Goal: Task Accomplishment & Management: Manage account settings

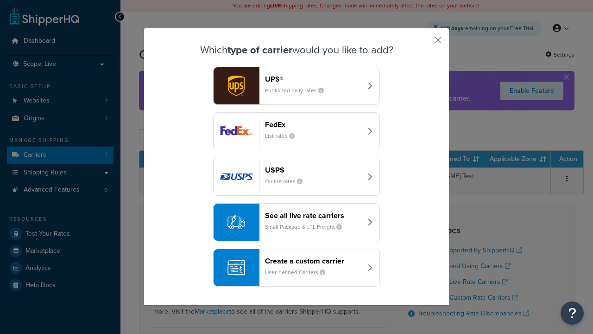
click at [313, 124] on header "FedEx" at bounding box center [313, 124] width 97 height 9
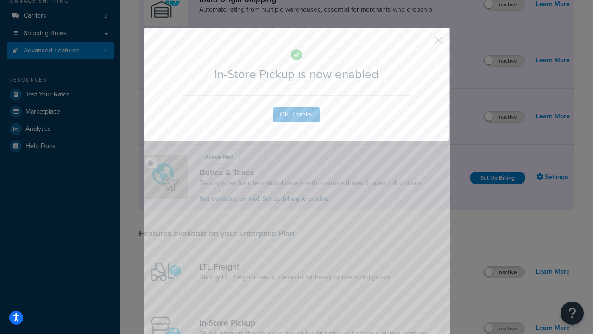
scroll to position [157, 0]
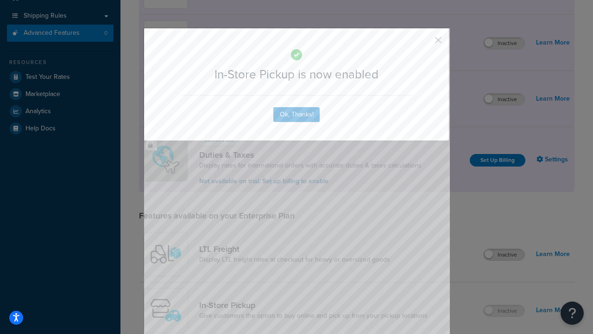
click at [425, 43] on button "button" at bounding box center [425, 43] width 2 height 2
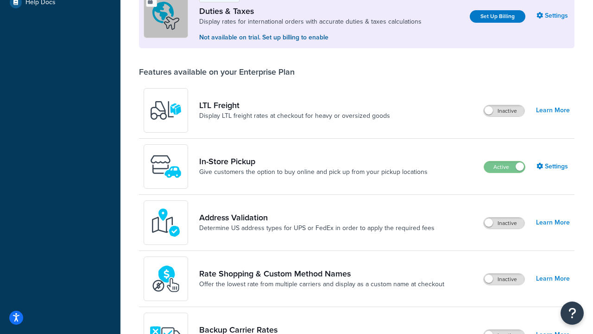
scroll to position [283, 0]
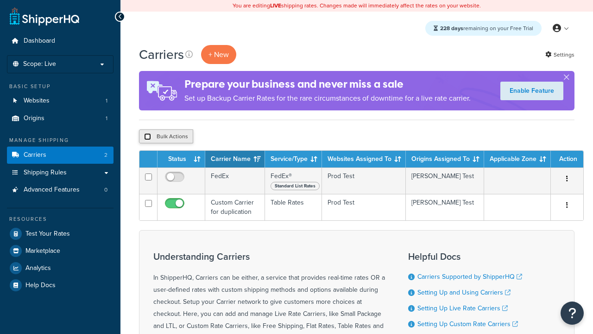
click at [147, 137] on input "checkbox" at bounding box center [147, 136] width 7 height 7
checkbox input "true"
click at [249, 137] on button "Delete" at bounding box center [247, 136] width 32 height 14
